Goal: Check status

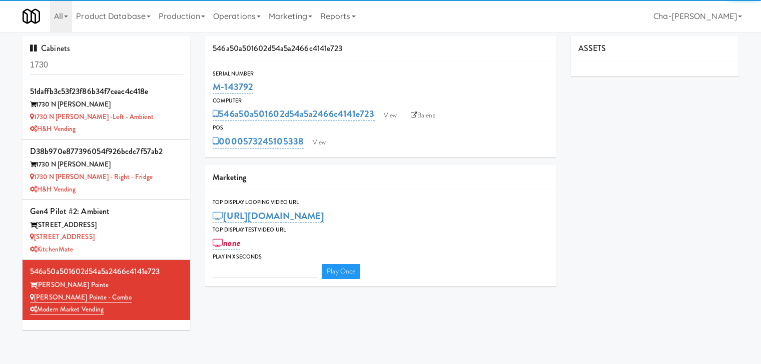
type input "3"
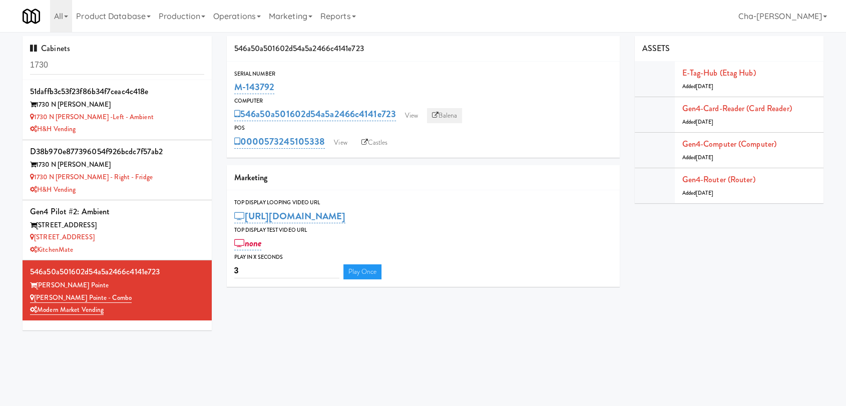
click at [443, 116] on link "Balena" at bounding box center [444, 115] width 35 height 15
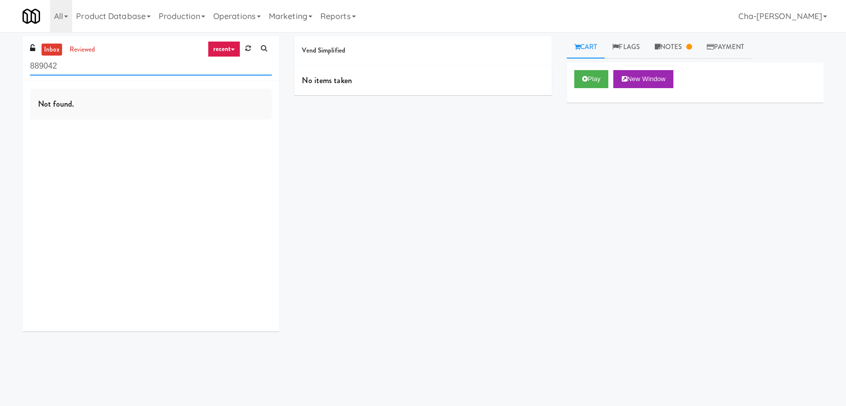
click at [101, 66] on input "889042" at bounding box center [151, 66] width 242 height 19
paste input "Premier Combo"
type input "Premier Combo"
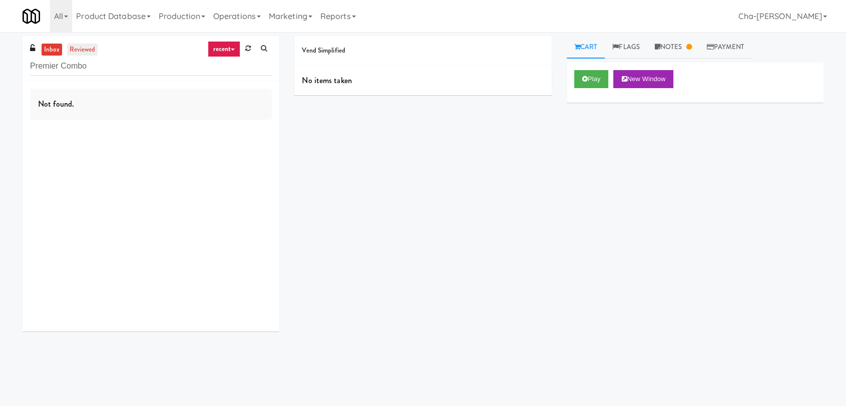
click at [77, 54] on link "reviewed" at bounding box center [82, 50] width 31 height 13
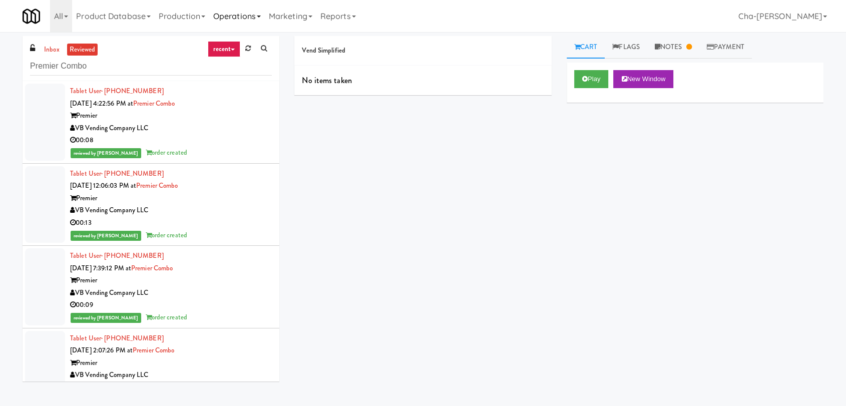
click at [230, 18] on link "Operations" at bounding box center [237, 16] width 56 height 32
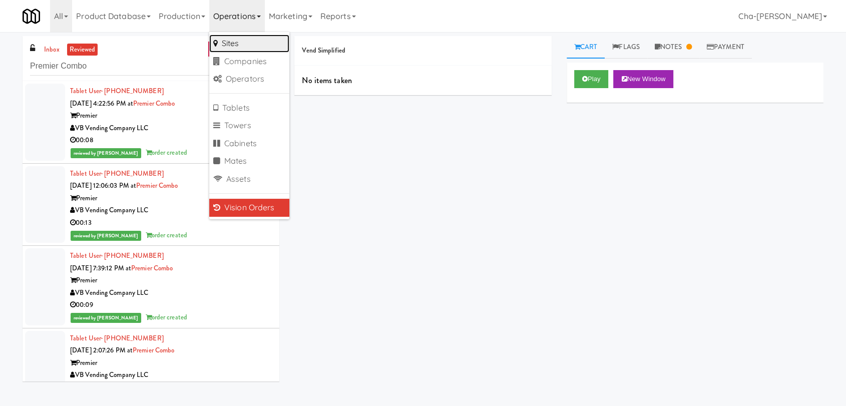
click at [239, 48] on link "Sites" at bounding box center [249, 44] width 80 height 18
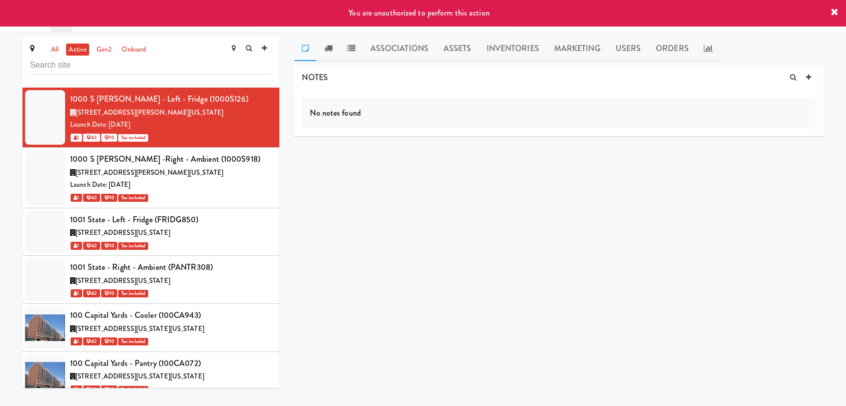
click at [121, 65] on input "text" at bounding box center [151, 65] width 242 height 19
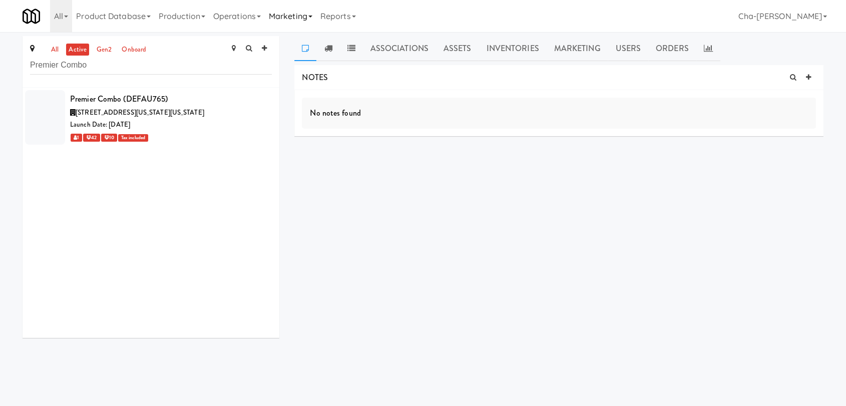
type input "Premier Combo"
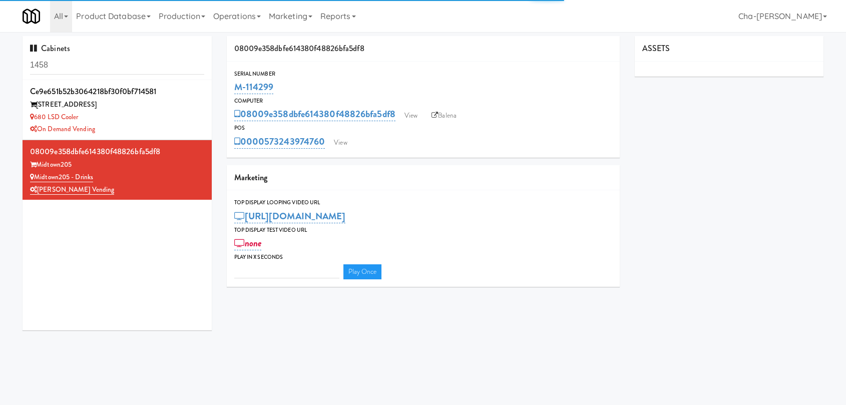
type input "3"
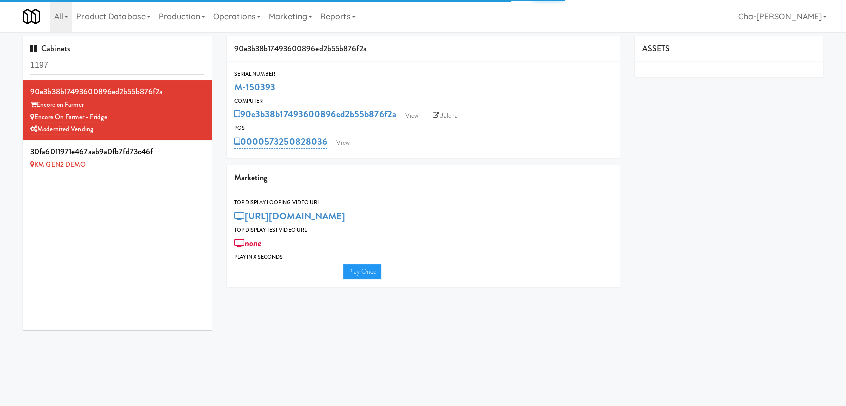
type input "3"
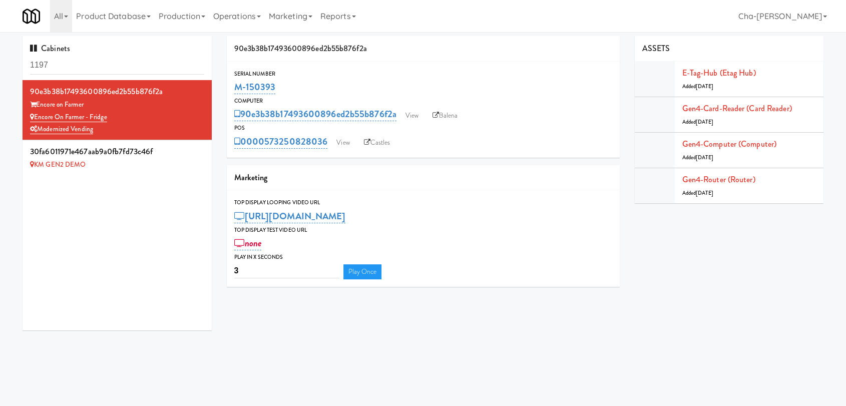
click at [90, 66] on input "1197" at bounding box center [117, 65] width 174 height 19
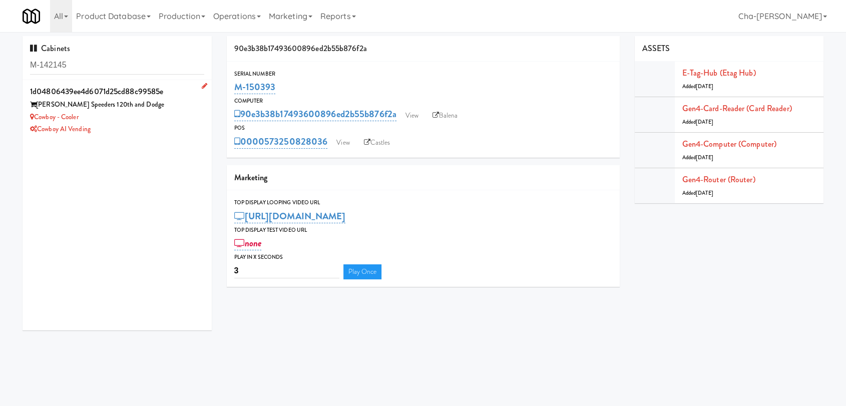
type input "M-142145"
click at [154, 121] on div "Cowboy - Cooler" at bounding box center [117, 117] width 174 height 13
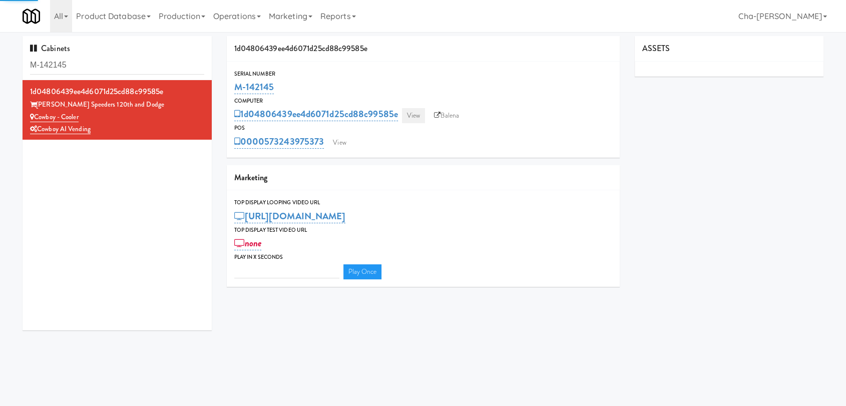
type input "3"
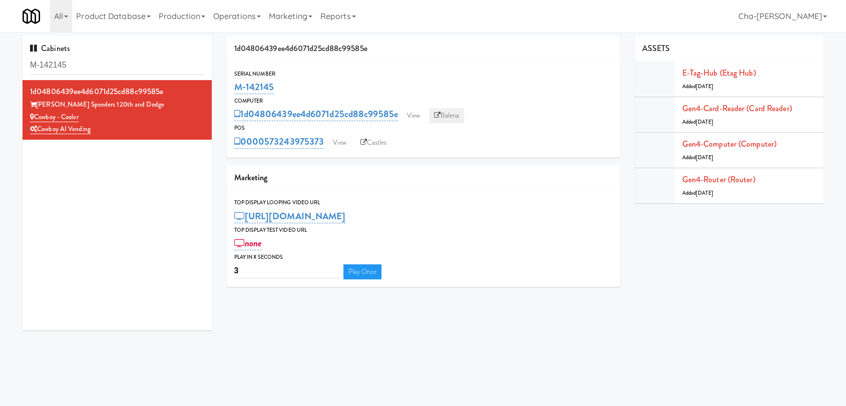
click at [445, 120] on link "Balena" at bounding box center [446, 115] width 35 height 15
click at [154, 121] on div "Cowboy - Cooler" at bounding box center [117, 117] width 174 height 13
drag, startPoint x: 282, startPoint y: 87, endPoint x: 236, endPoint y: 92, distance: 46.3
click at [236, 92] on div "M-142145" at bounding box center [423, 87] width 378 height 17
copy link "M-142145"
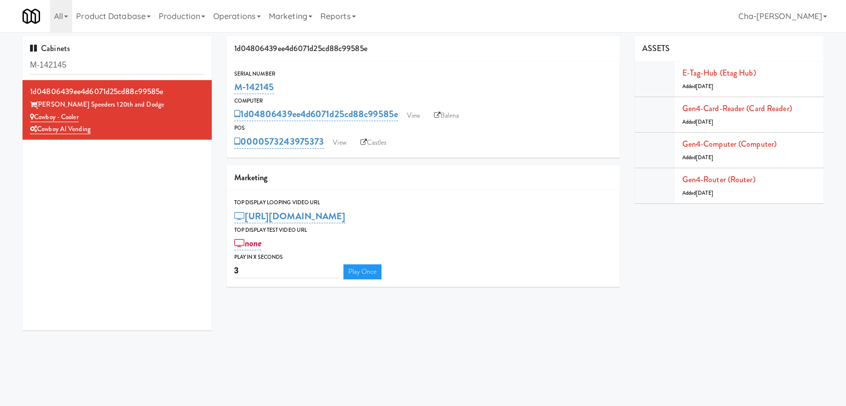
copy link "M-142145"
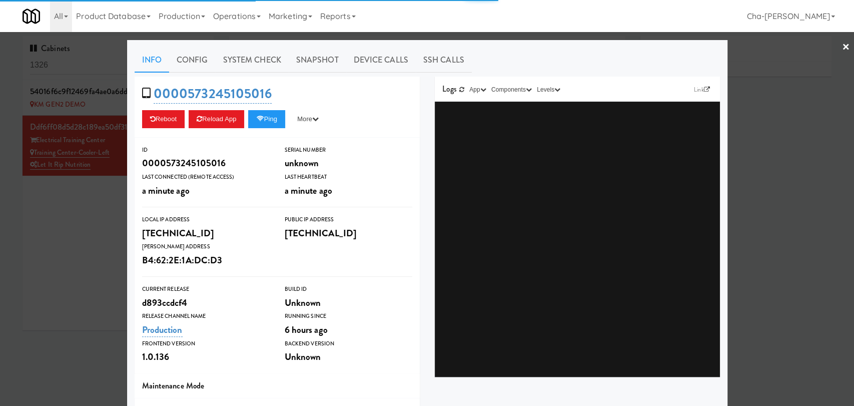
type input "3"
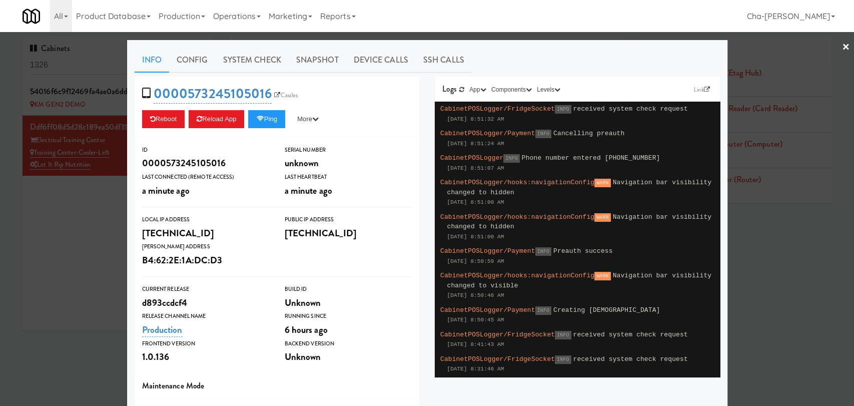
click at [69, 268] on div at bounding box center [427, 203] width 854 height 406
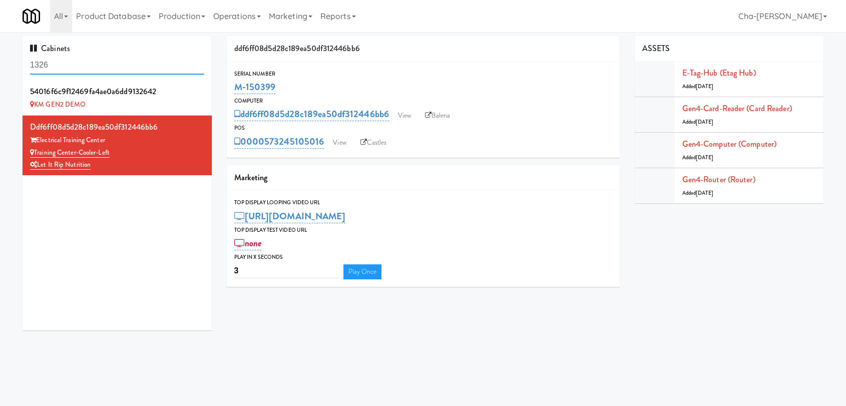
click at [75, 65] on input "1326" at bounding box center [117, 65] width 174 height 19
paste input "M-113935"
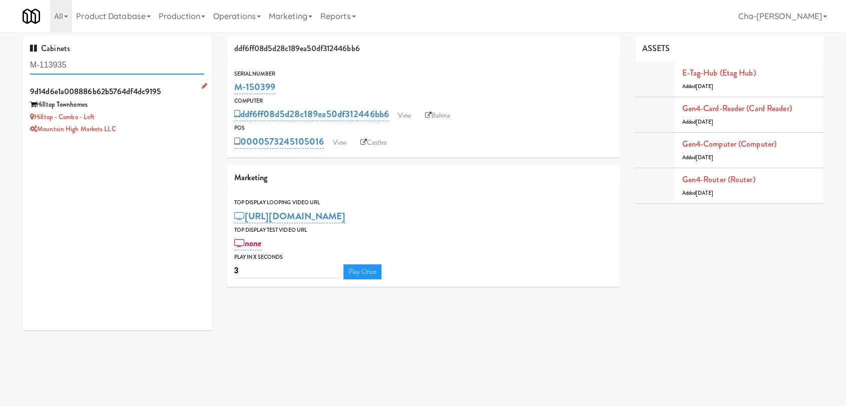
type input "M-113935"
click at [160, 121] on div "Hilltop - Combo - Left" at bounding box center [117, 117] width 174 height 13
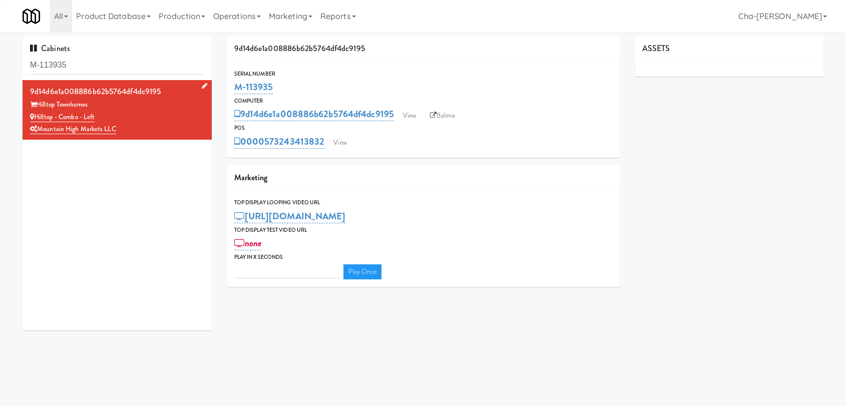
type input "3"
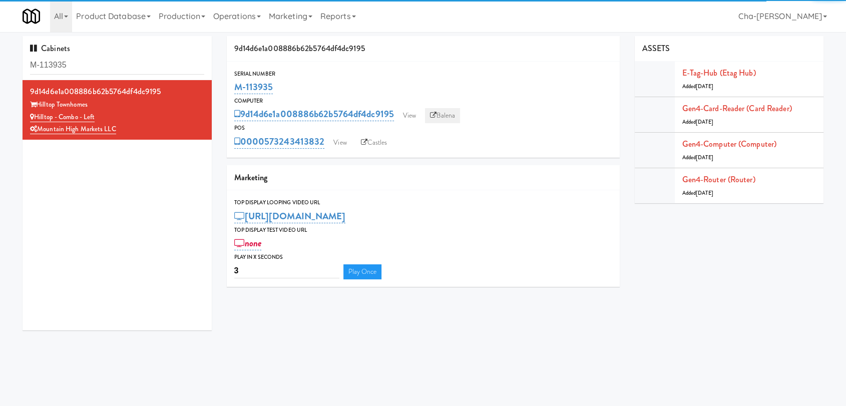
click at [433, 116] on icon at bounding box center [433, 115] width 7 height 7
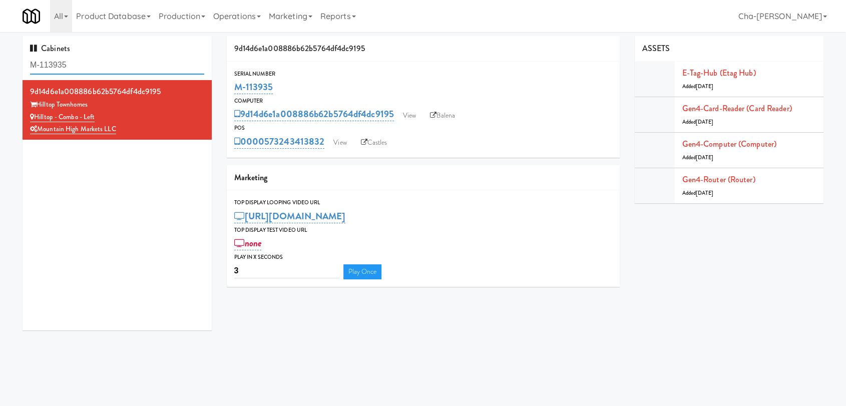
click at [119, 67] on input "M-113935" at bounding box center [117, 65] width 174 height 19
paste input "6"
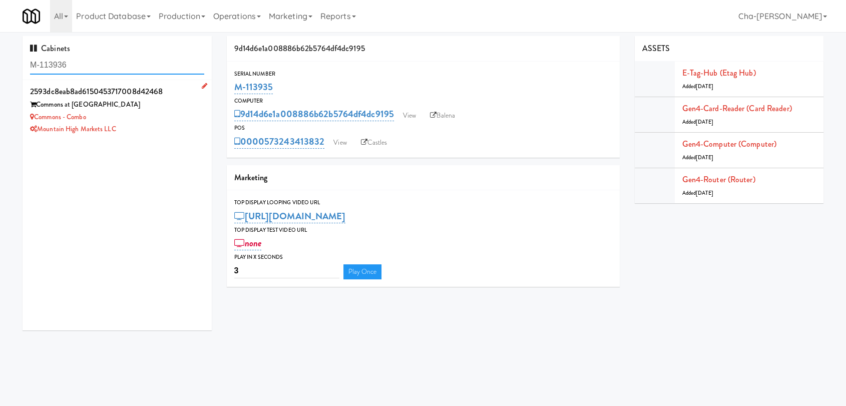
type input "M-113936"
click at [158, 119] on div "Commons - Combo" at bounding box center [117, 117] width 174 height 13
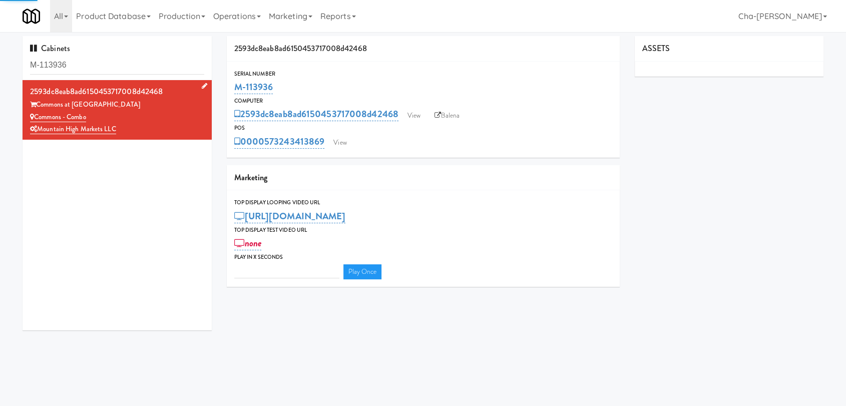
type input "3"
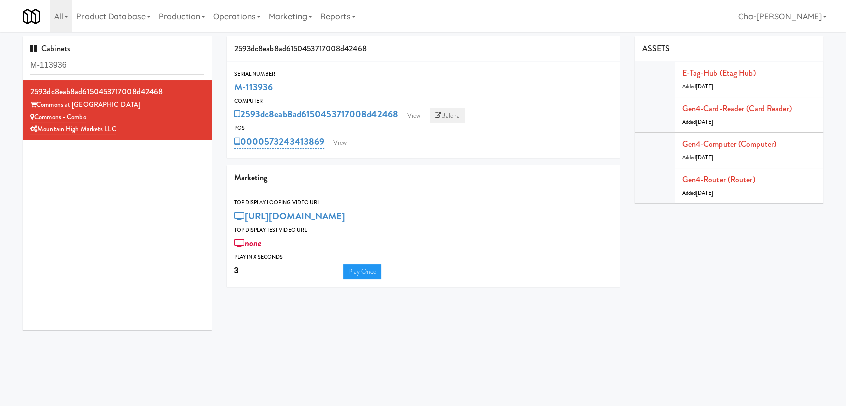
click at [464, 111] on link "Balena" at bounding box center [446, 115] width 35 height 15
drag, startPoint x: 278, startPoint y: 91, endPoint x: 232, endPoint y: 95, distance: 45.8
click at [232, 95] on div "Serial Number M-113936" at bounding box center [423, 82] width 393 height 27
copy link "M-113936"
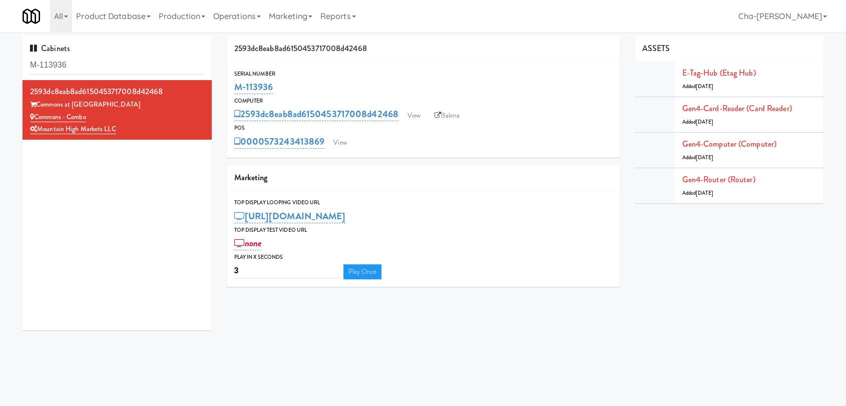
copy link "M-113936"
click at [715, 75] on link "E-tag-hub (Etag Hub)" at bounding box center [719, 73] width 74 height 12
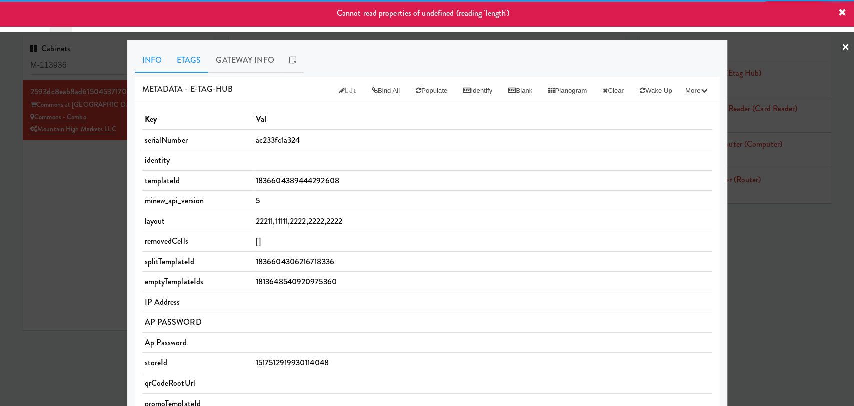
click at [190, 60] on link "Etags" at bounding box center [189, 60] width 40 height 25
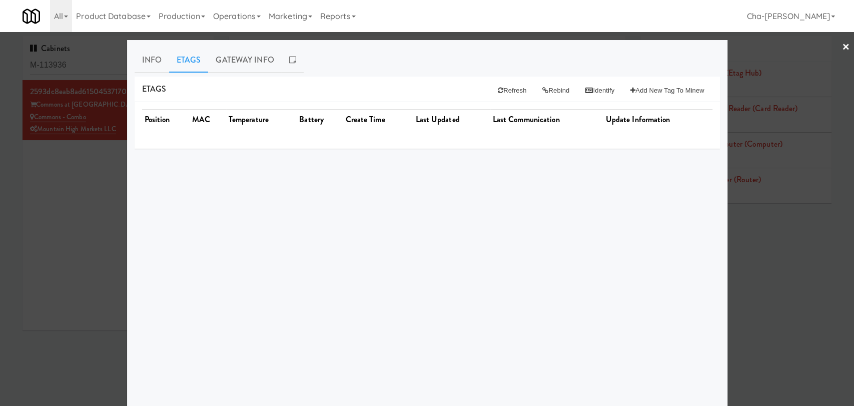
click at [844, 13] on div "Toggle navigation All 901 Smrt Mrkt https://classic.micromart.com/cabinets/1326…" at bounding box center [427, 16] width 854 height 32
click at [226, 55] on link "Gateway Info" at bounding box center [244, 60] width 73 height 25
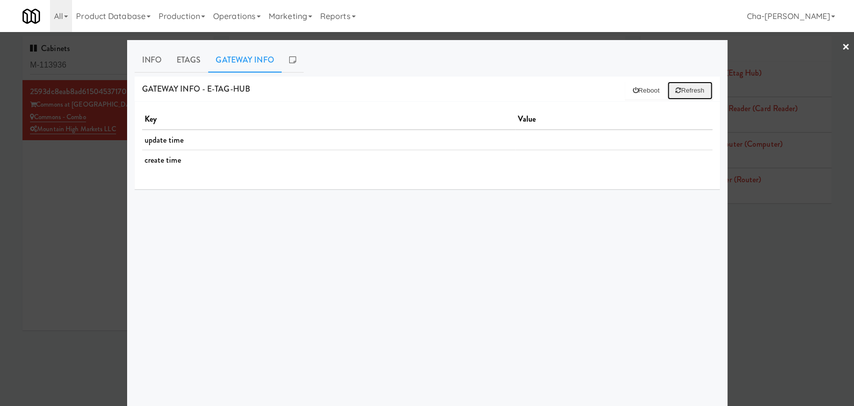
click at [682, 89] on button "Refresh" at bounding box center [690, 91] width 45 height 18
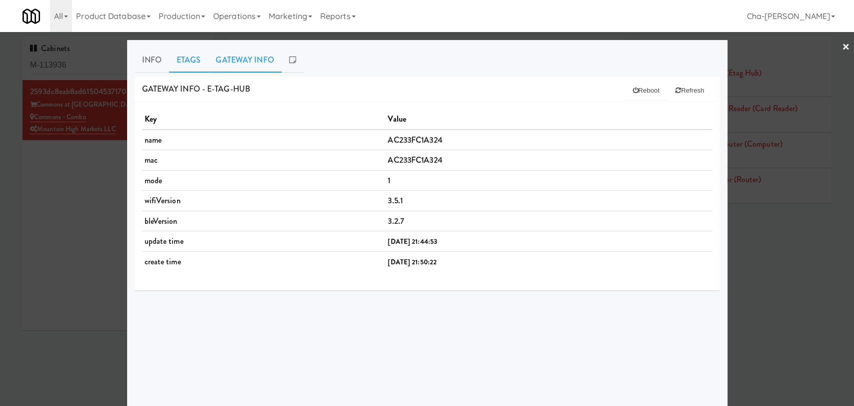
click at [184, 61] on link "Etags" at bounding box center [189, 60] width 40 height 25
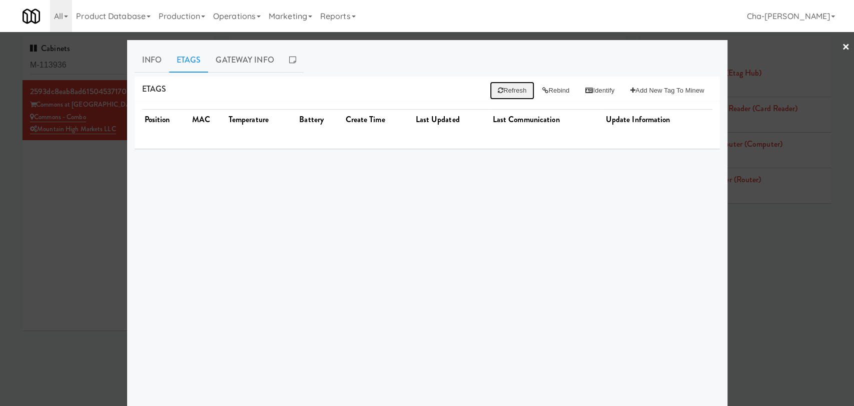
click at [506, 94] on button "Refresh" at bounding box center [512, 91] width 45 height 18
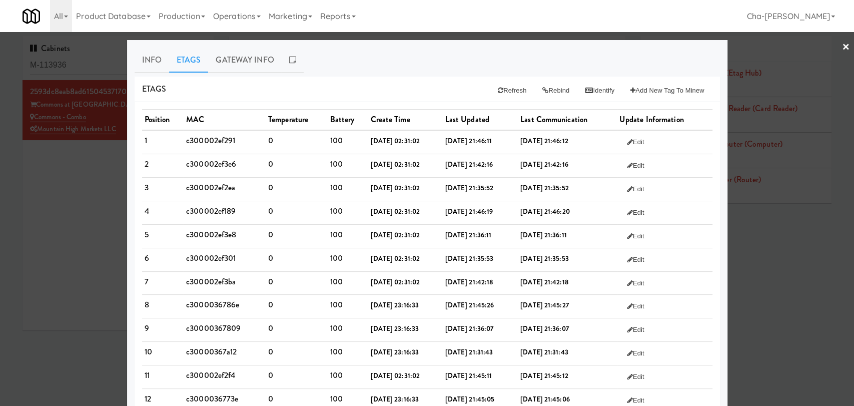
click at [86, 204] on div at bounding box center [427, 203] width 854 height 406
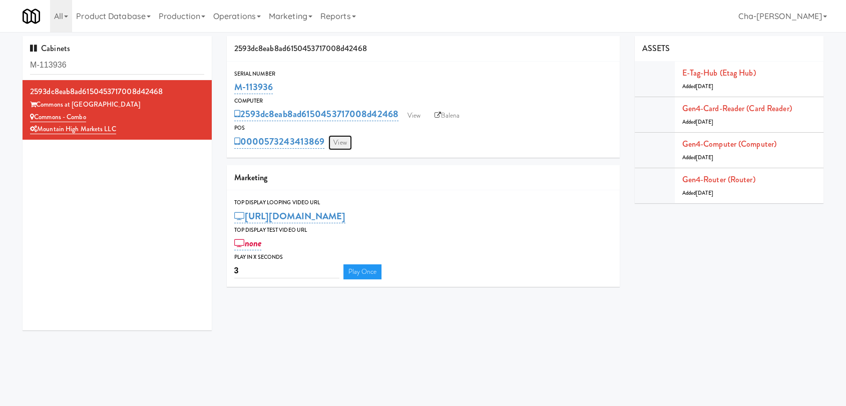
click at [344, 145] on link "View" at bounding box center [339, 142] width 23 height 15
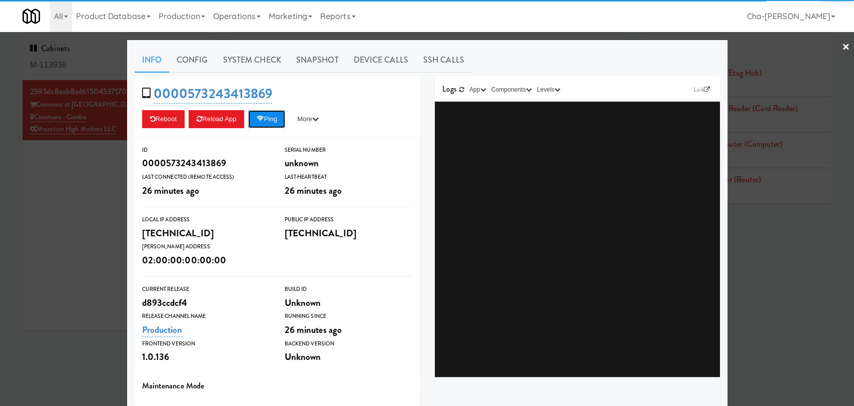
click at [268, 117] on button "Ping" at bounding box center [266, 119] width 37 height 18
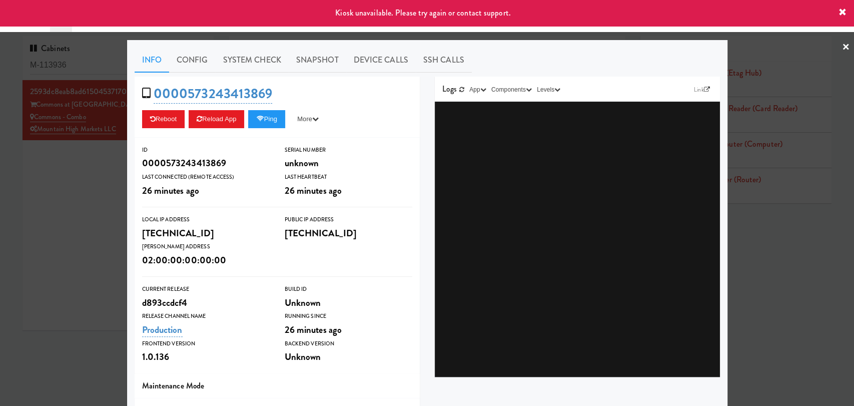
click at [69, 194] on div at bounding box center [427, 203] width 854 height 406
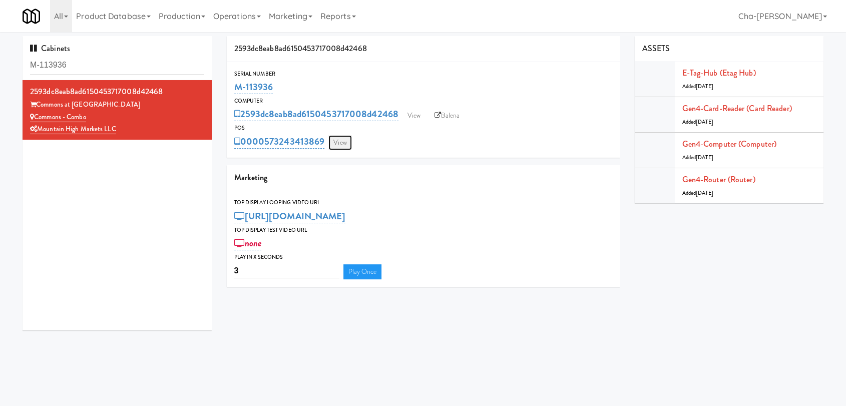
click at [342, 142] on link "View" at bounding box center [339, 142] width 23 height 15
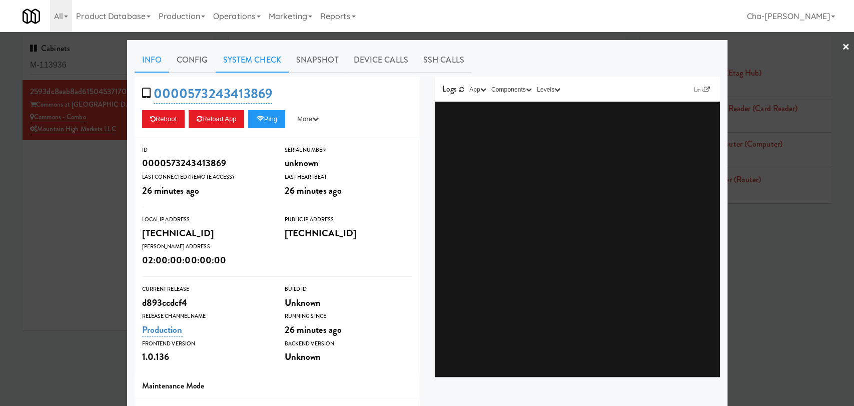
click at [255, 63] on link "System Check" at bounding box center [252, 60] width 73 height 25
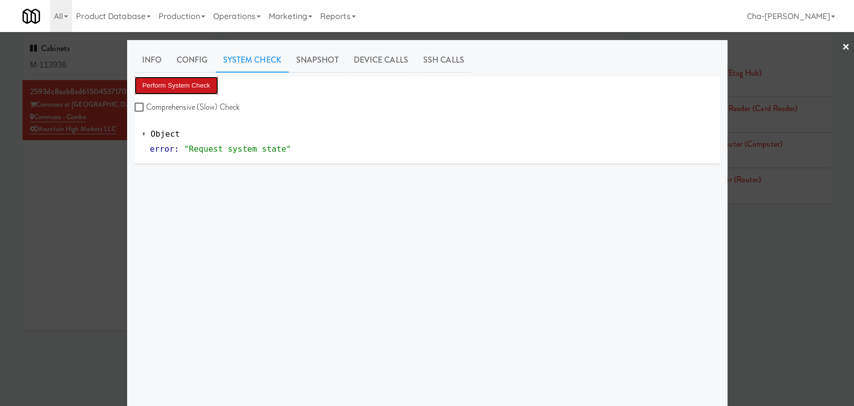
click at [188, 82] on button "Perform System Check" at bounding box center [177, 86] width 84 height 18
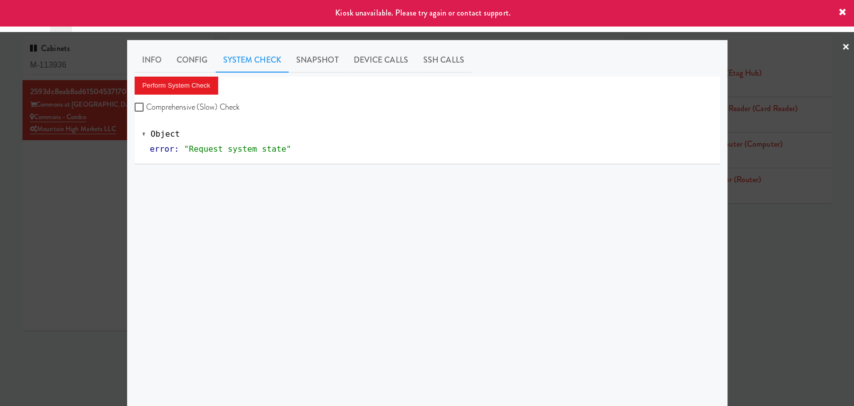
click at [103, 156] on div at bounding box center [427, 203] width 854 height 406
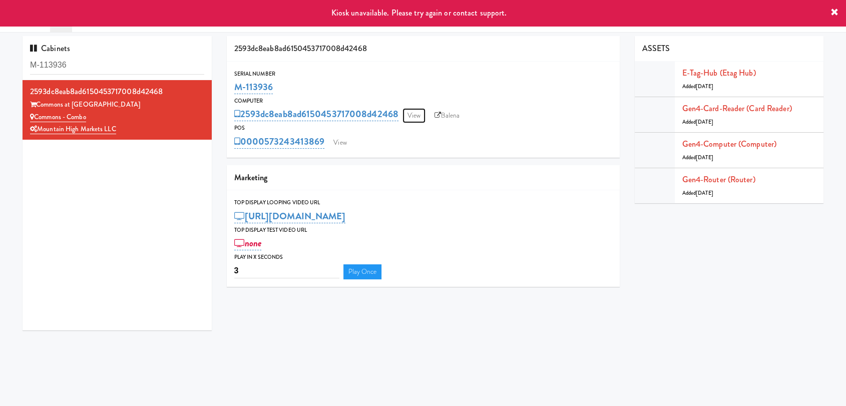
click at [416, 111] on link "View" at bounding box center [413, 115] width 23 height 15
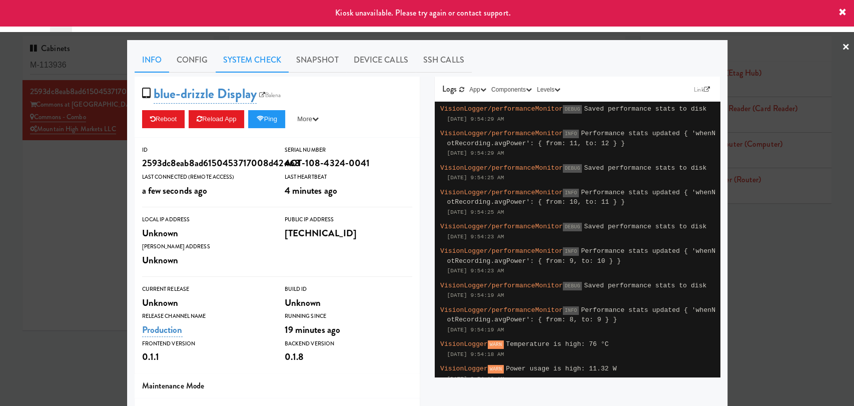
click at [238, 61] on link "System Check" at bounding box center [252, 60] width 73 height 25
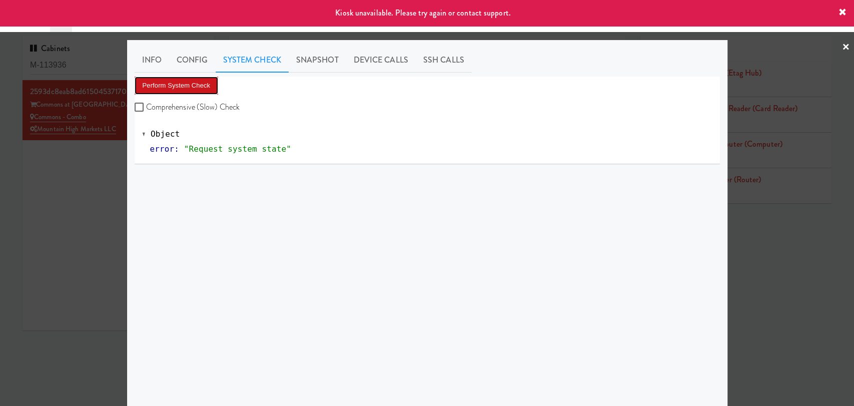
click at [206, 84] on button "Perform System Check" at bounding box center [177, 86] width 84 height 18
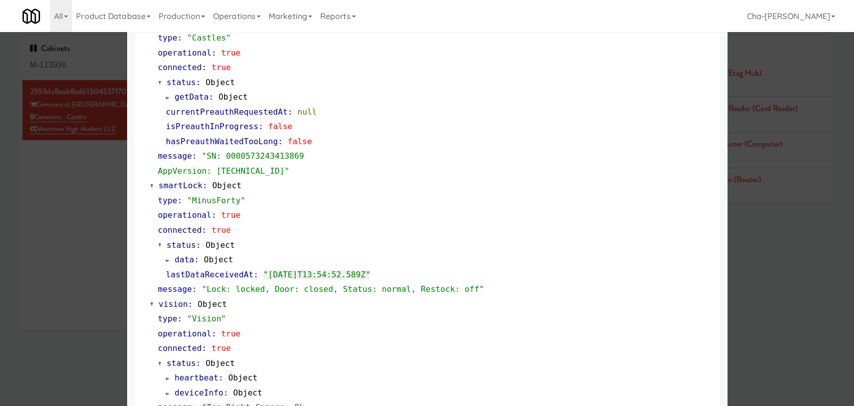
scroll to position [167, 0]
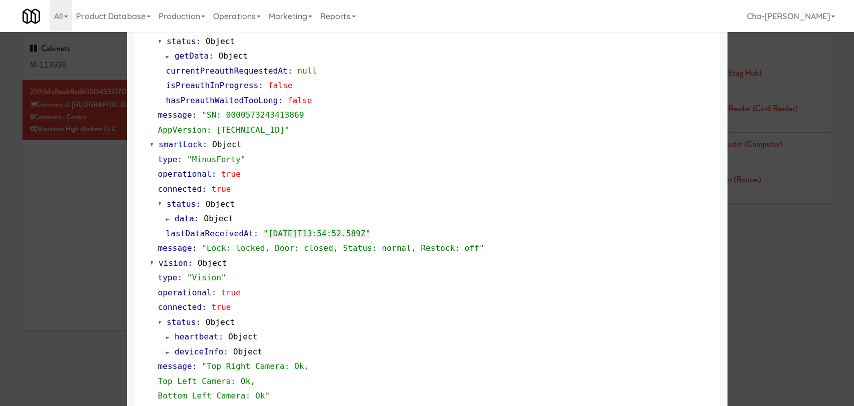
click at [59, 229] on div at bounding box center [427, 203] width 854 height 406
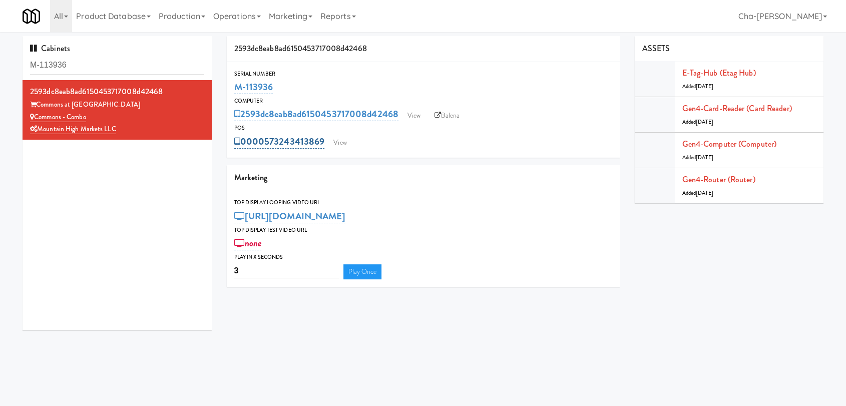
drag, startPoint x: 328, startPoint y: 145, endPoint x: 267, endPoint y: 145, distance: 60.5
click at [267, 145] on div "0000573243413869 View" at bounding box center [423, 141] width 378 height 17
copy link "573243413869"
drag, startPoint x: 283, startPoint y: 92, endPoint x: 243, endPoint y: 90, distance: 39.6
click at [243, 90] on div "M-113936" at bounding box center [423, 87] width 378 height 17
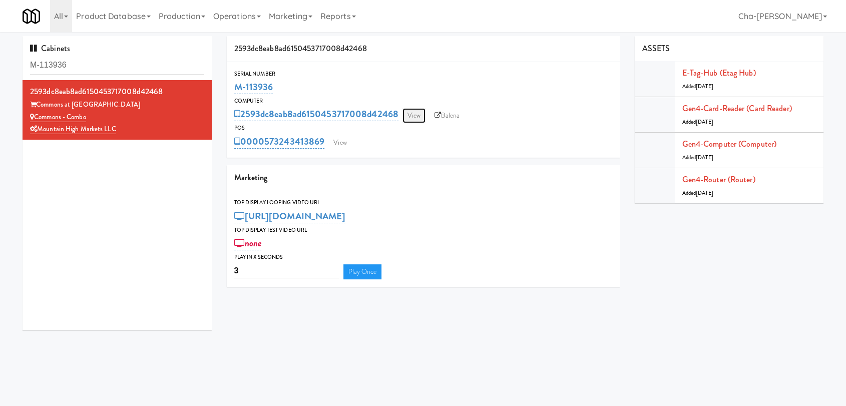
click at [408, 113] on link "View" at bounding box center [413, 115] width 23 height 15
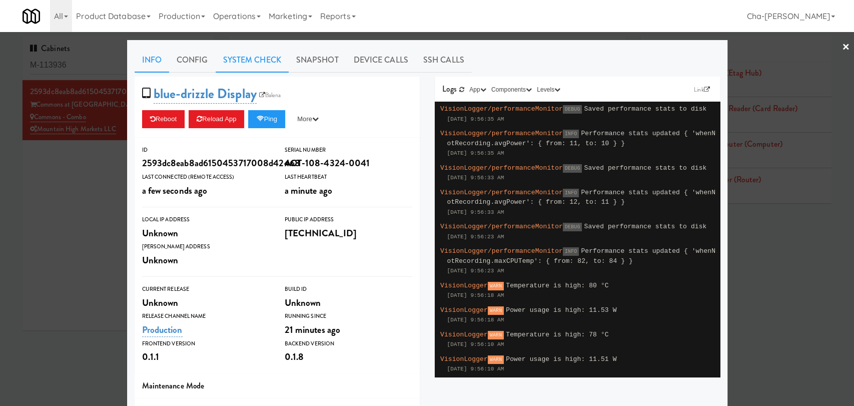
click at [228, 55] on link "System Check" at bounding box center [252, 60] width 73 height 25
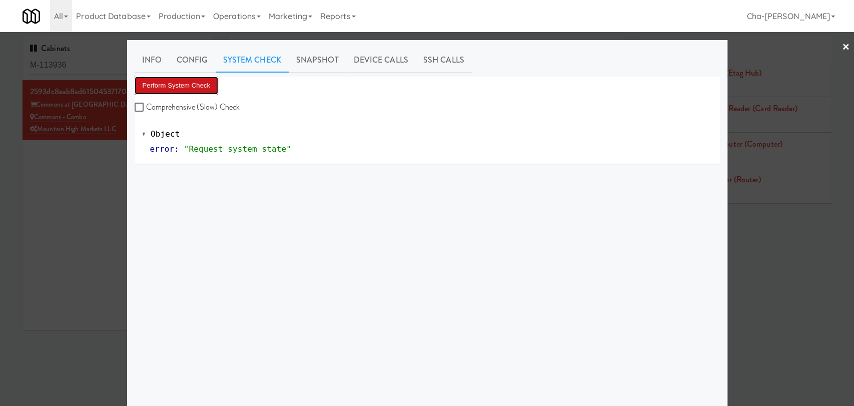
click at [206, 85] on button "Perform System Check" at bounding box center [177, 86] width 84 height 18
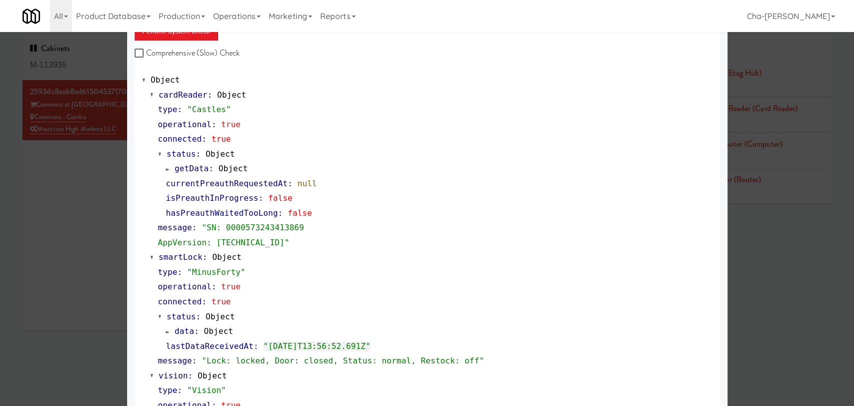
scroll to position [56, 0]
click at [80, 240] on div at bounding box center [427, 203] width 854 height 406
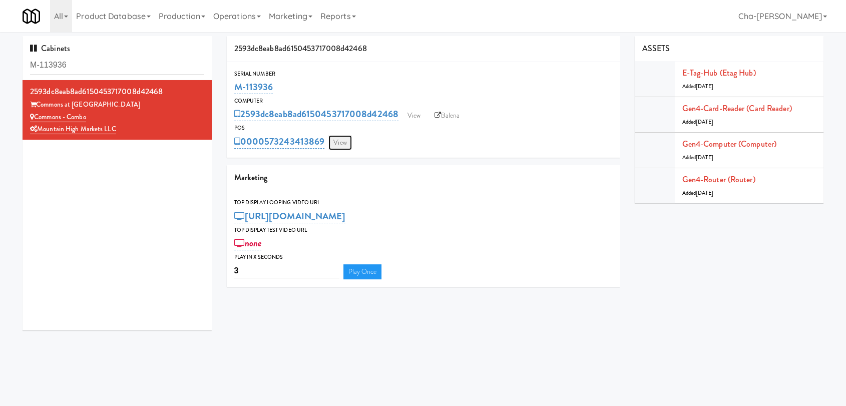
click at [341, 141] on link "View" at bounding box center [339, 142] width 23 height 15
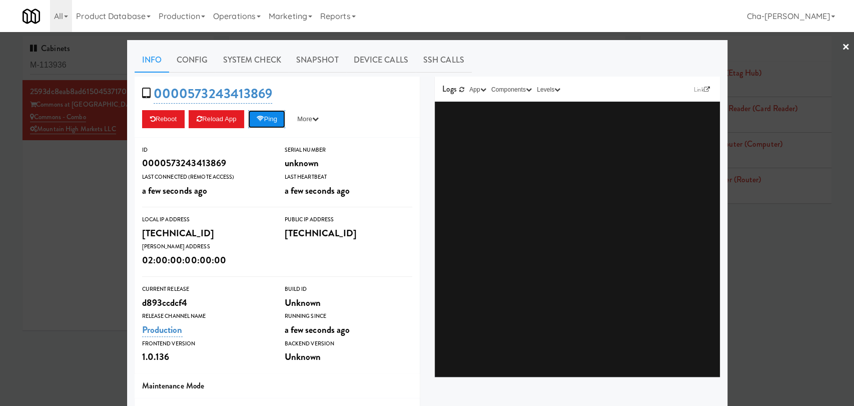
click at [265, 120] on button "Ping" at bounding box center [266, 119] width 37 height 18
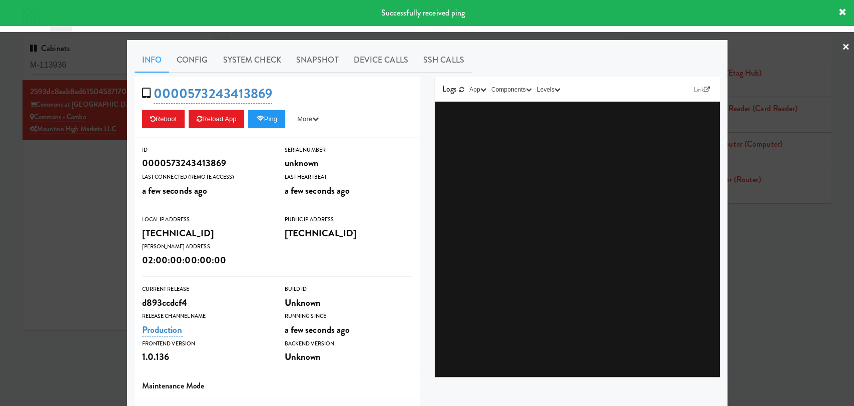
click at [38, 216] on div at bounding box center [427, 203] width 854 height 406
